Goal: Task Accomplishment & Management: Complete application form

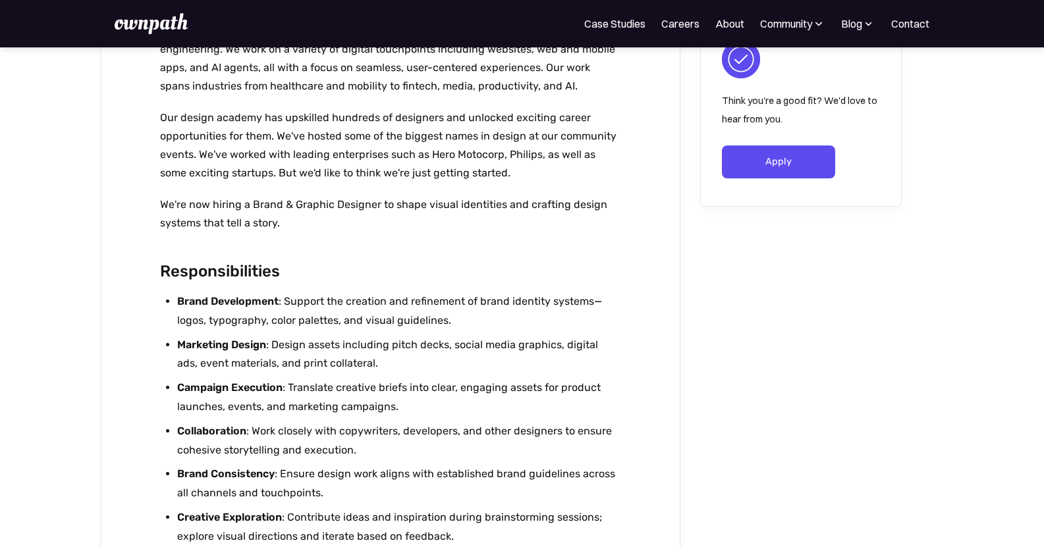
scroll to position [329, 0]
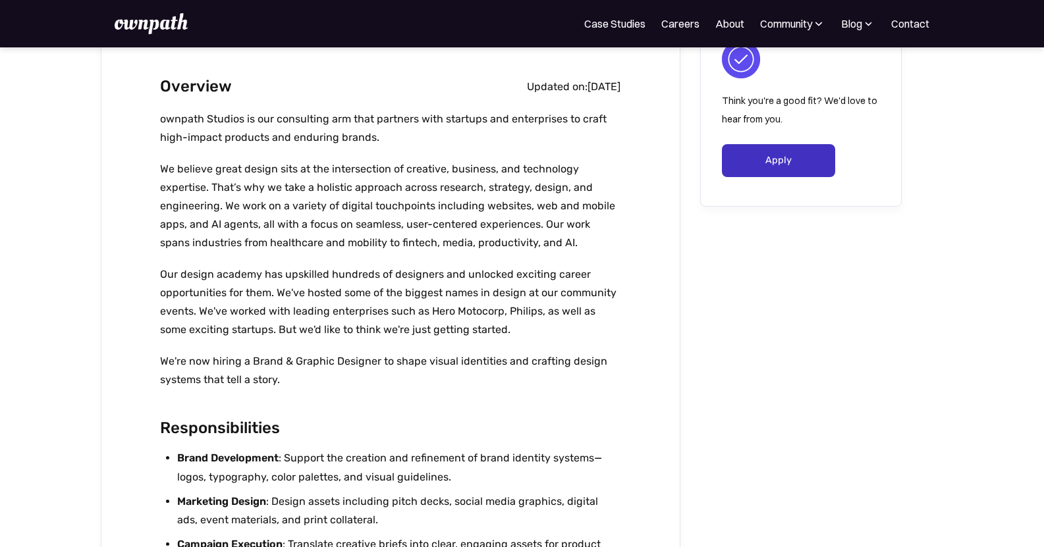
click at [764, 168] on link "Apply" at bounding box center [779, 160] width 114 height 33
click at [688, 22] on link "Careers" at bounding box center [680, 24] width 38 height 16
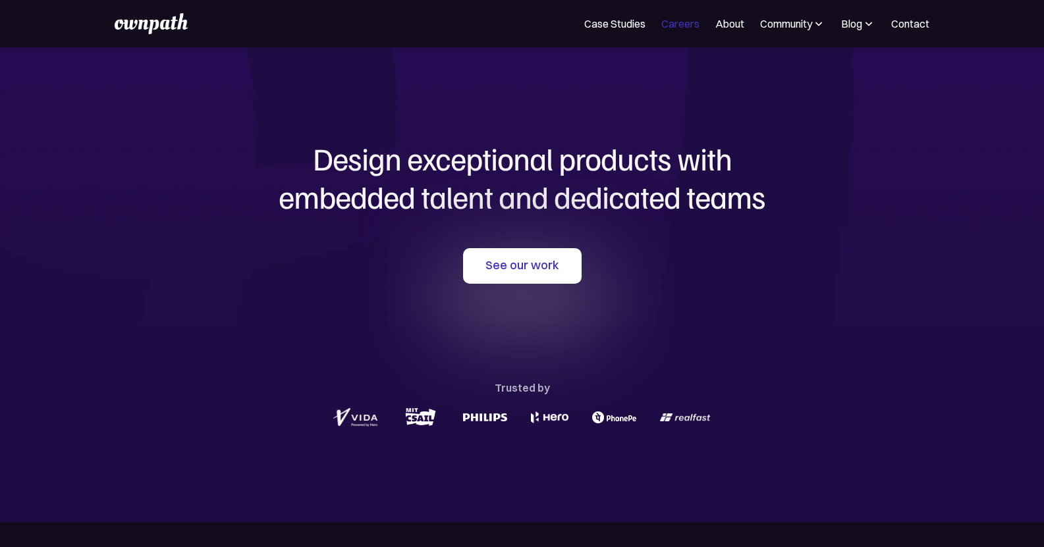
click at [688, 28] on link "Careers" at bounding box center [680, 24] width 38 height 16
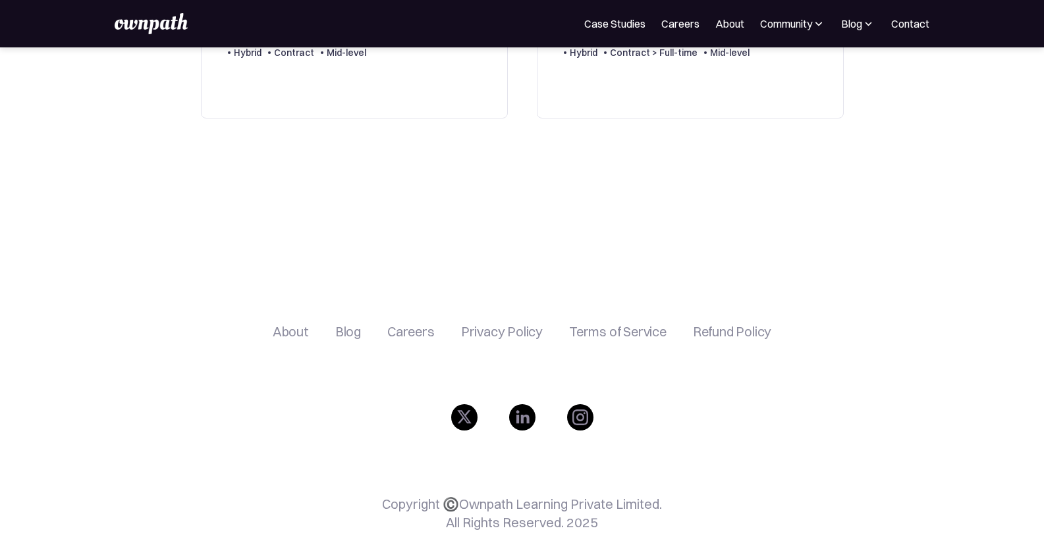
scroll to position [521, 0]
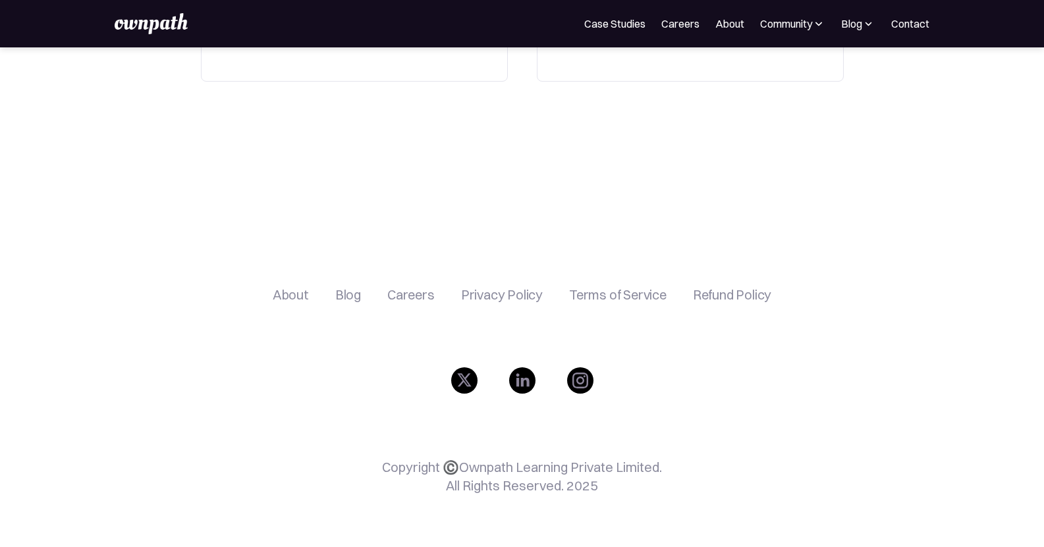
click at [414, 290] on div "Careers" at bounding box center [410, 295] width 47 height 16
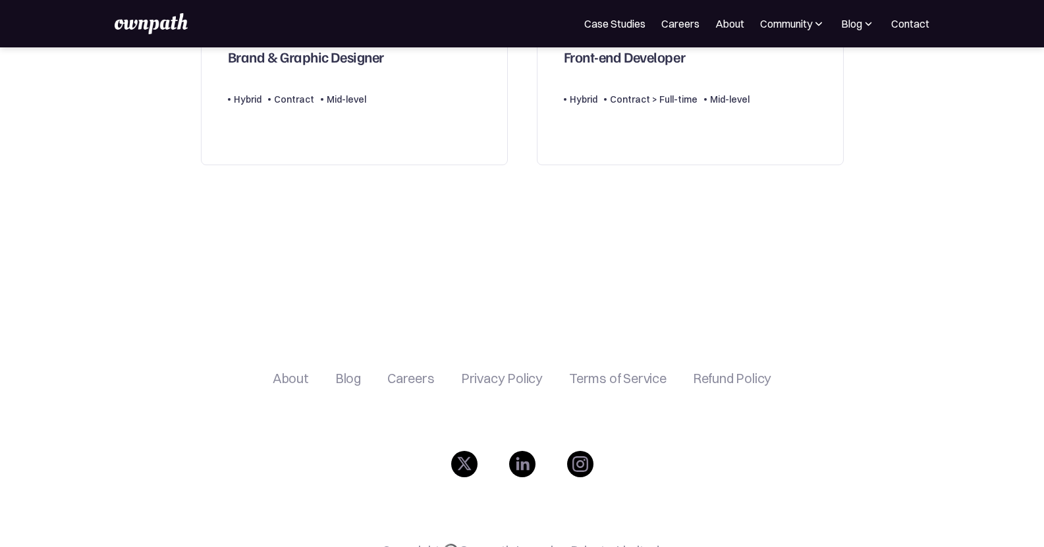
scroll to position [521, 0]
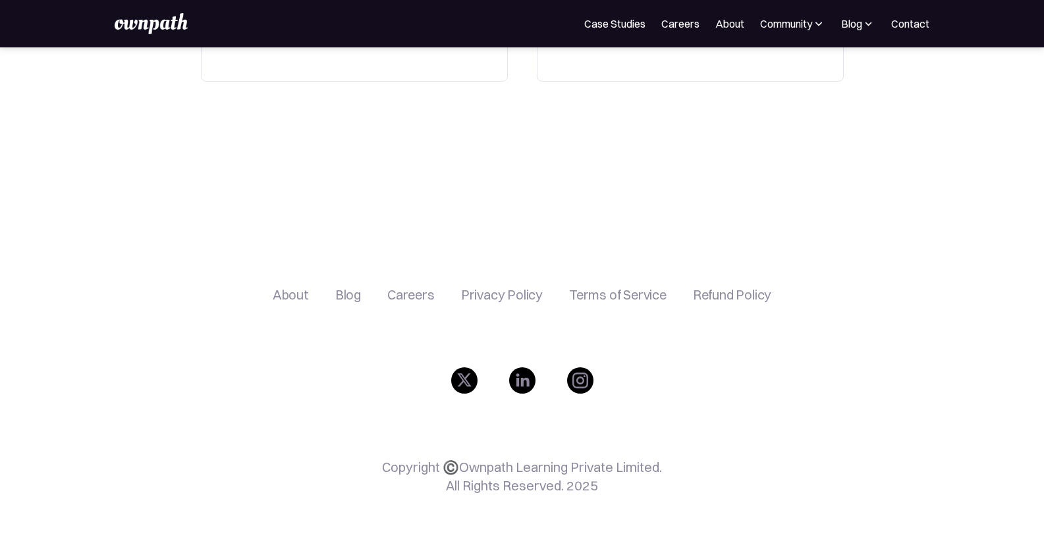
click at [410, 296] on div "Careers" at bounding box center [410, 295] width 47 height 16
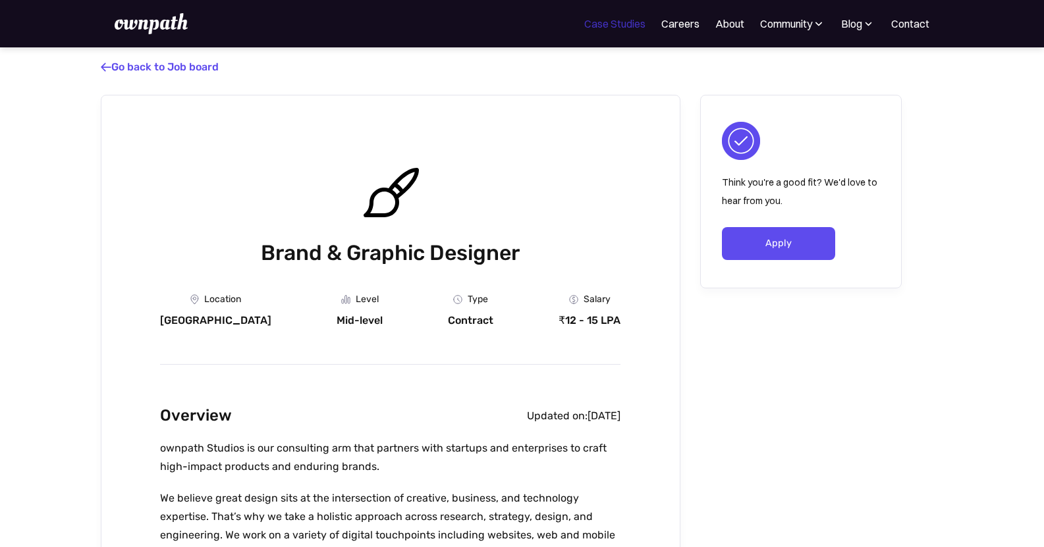
click at [619, 23] on link "Case Studies" at bounding box center [614, 24] width 61 height 16
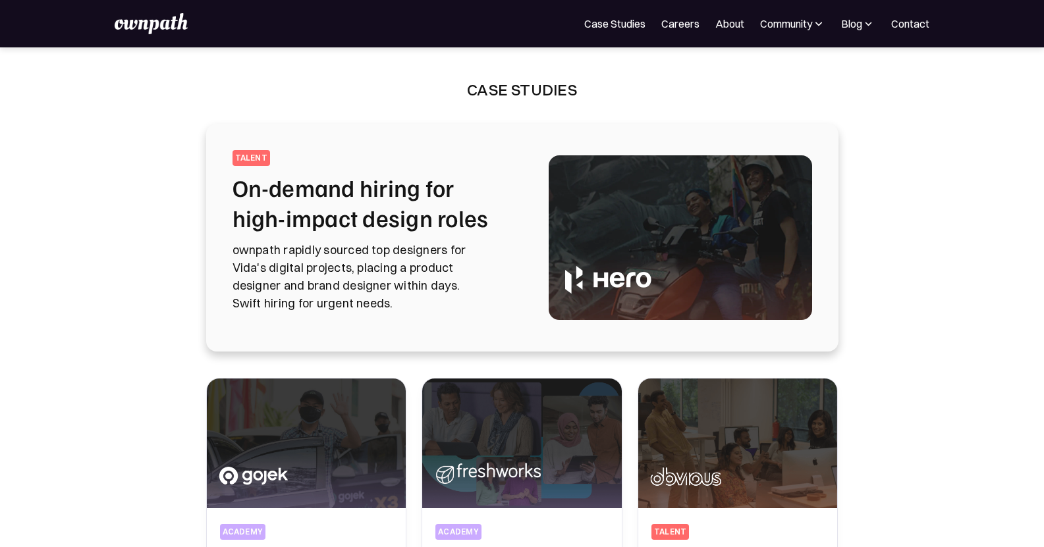
click at [125, 24] on img at bounding box center [151, 23] width 72 height 21
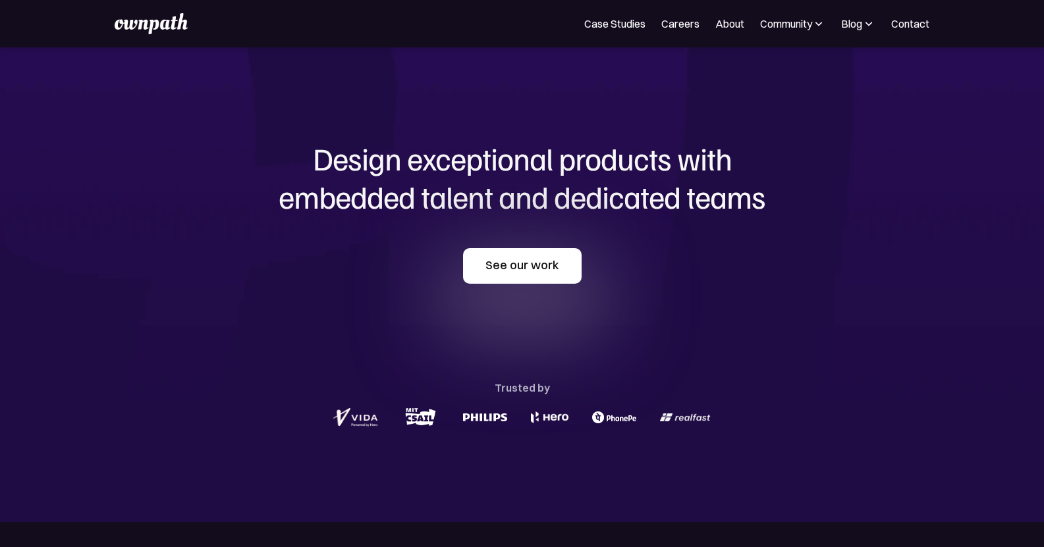
click at [540, 275] on link "See our work" at bounding box center [522, 266] width 119 height 36
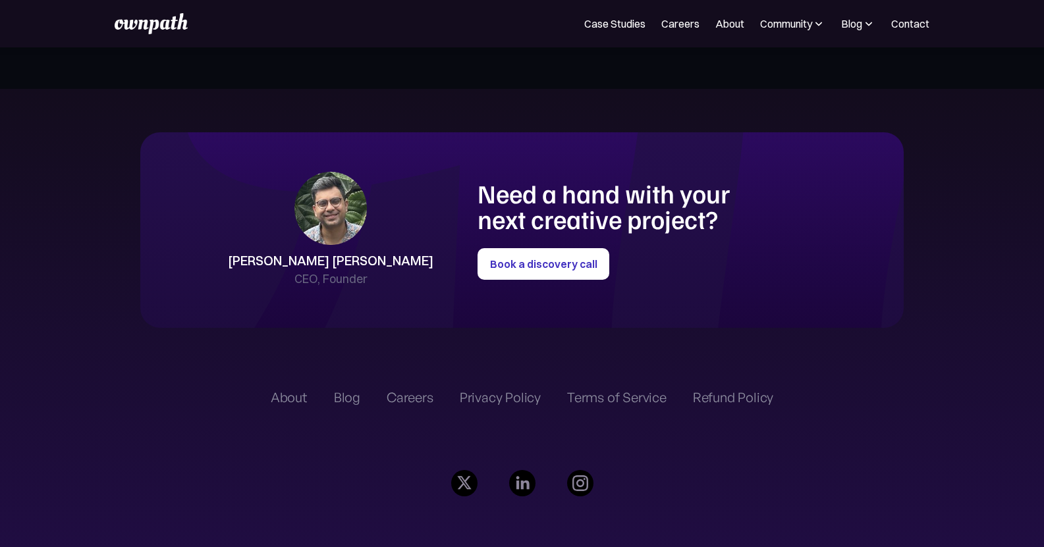
scroll to position [2612, 0]
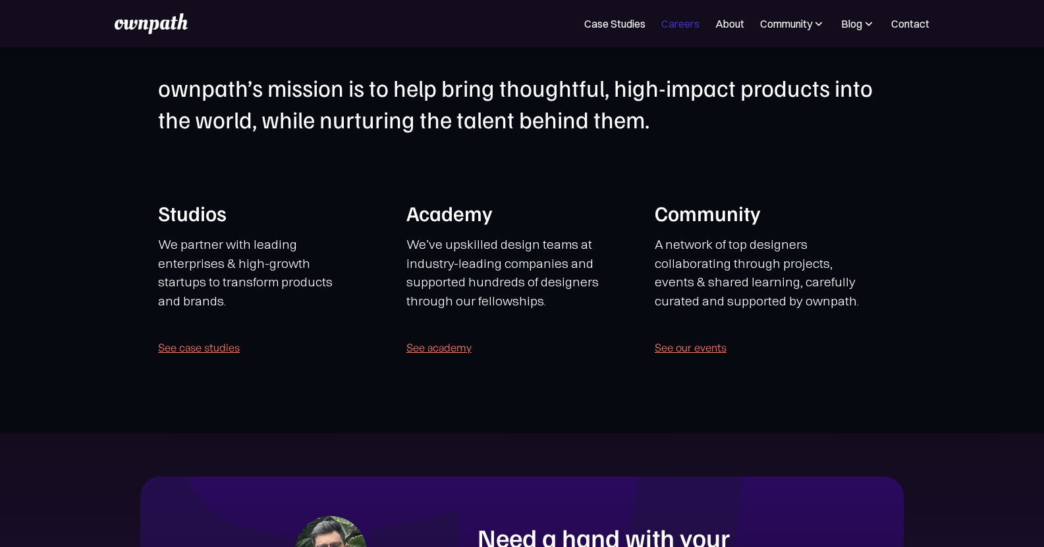
click at [682, 20] on link "Careers" at bounding box center [680, 24] width 38 height 16
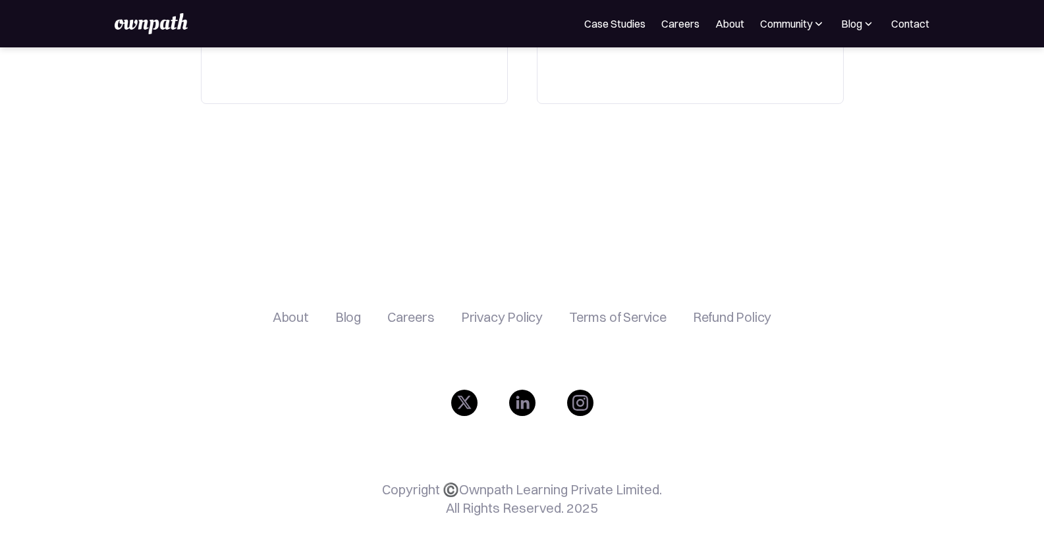
scroll to position [521, 0]
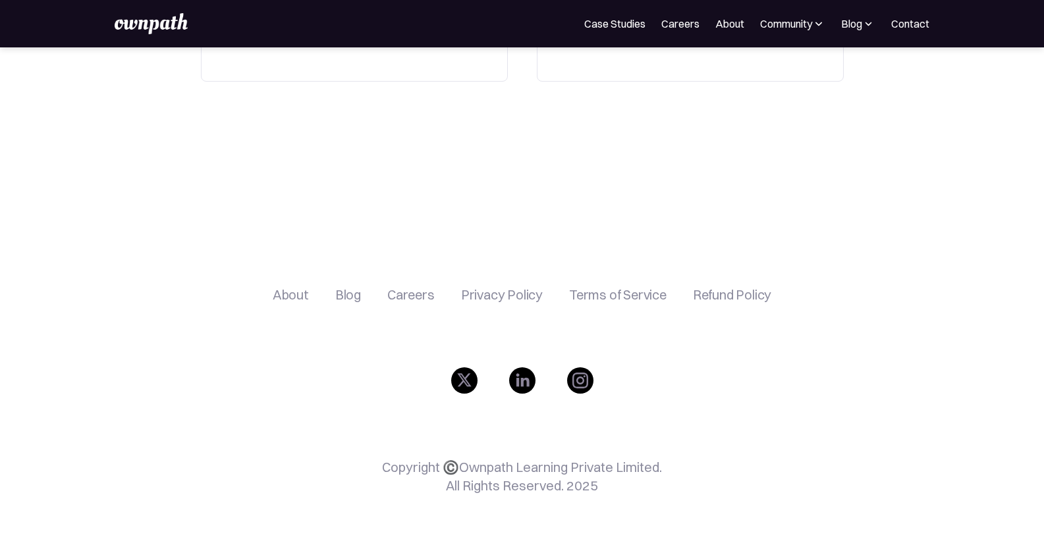
click at [432, 297] on div "Careers" at bounding box center [410, 295] width 47 height 16
